Goal: Information Seeking & Learning: Learn about a topic

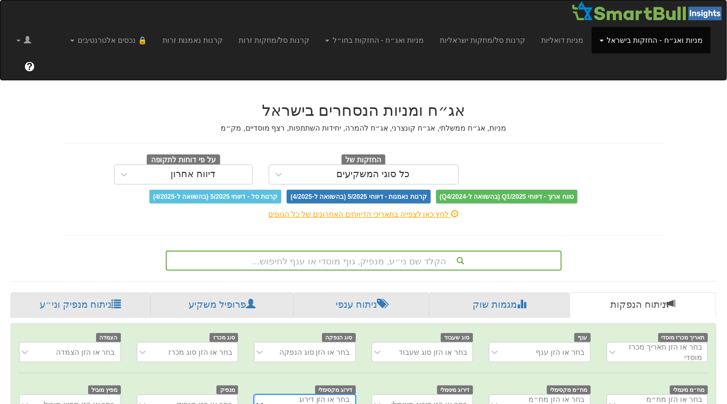
scroll to position [0, 7]
click at [429, 250] on div "הקלד שם ני״ע, מנפיק, גוף מוסדי או ענף לחיפוש..." at bounding box center [364, 260] width 396 height 20
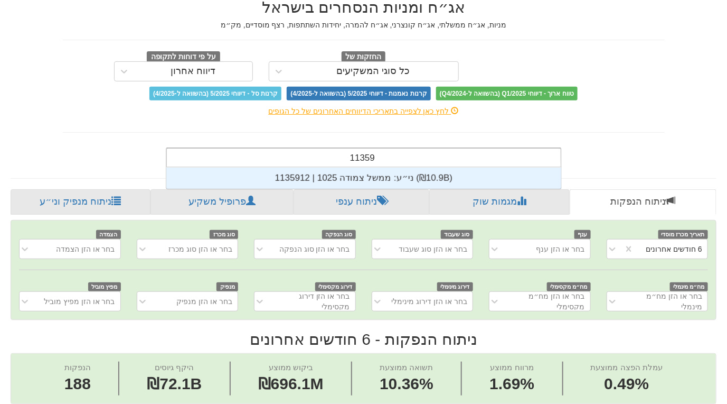
scroll to position [21, 0]
type input "1135912"
click at [379, 167] on div "ני״ע: ‏ממשל צמודה 1025 | 1135912 ‎(₪10.9B)‎" at bounding box center [363, 177] width 395 height 21
